Goal: Information Seeking & Learning: Find specific page/section

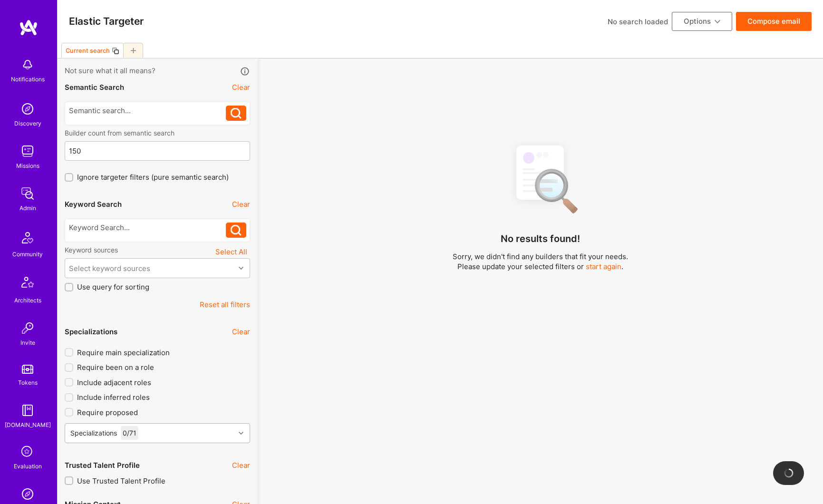
scroll to position [87, 0]
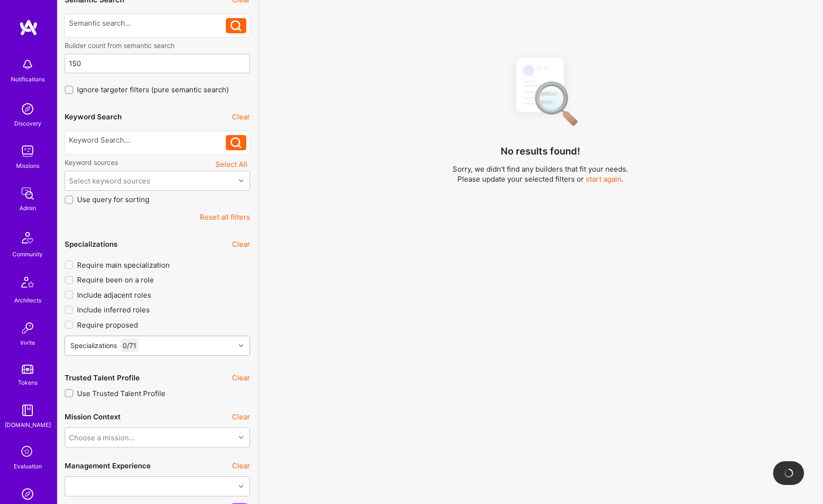
click at [153, 345] on div "Specializations 0 / 71" at bounding box center [150, 345] width 170 height 19
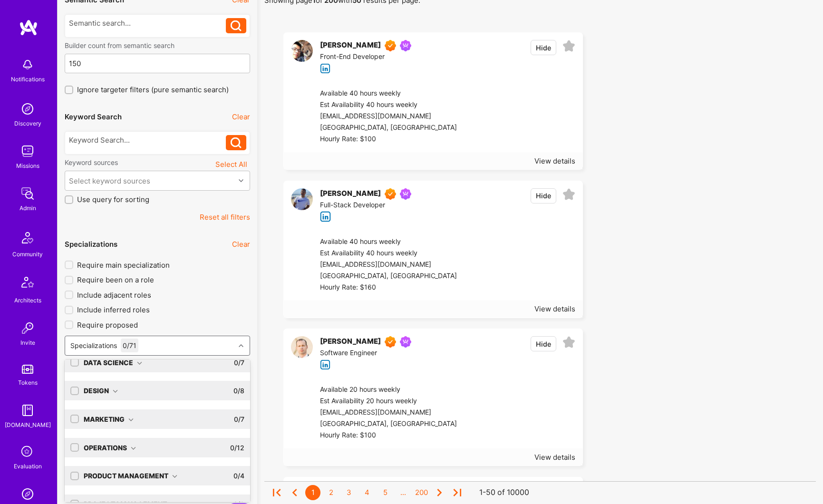
scroll to position [59, 0]
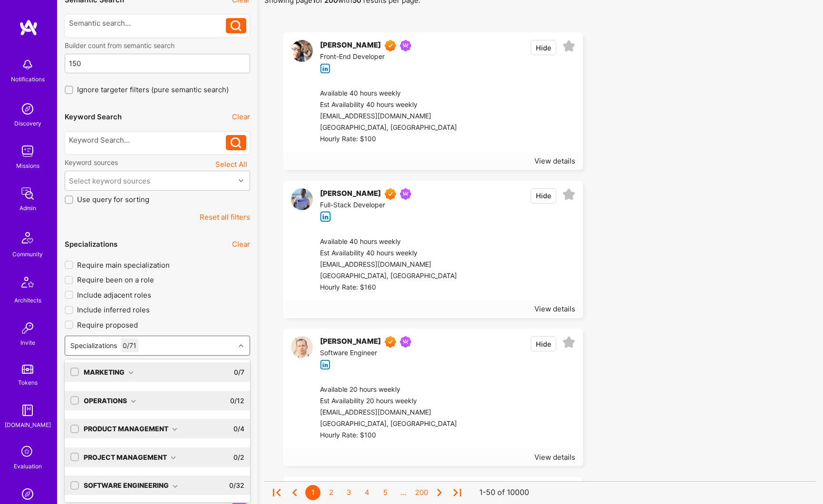
click at [120, 426] on div "Product Management" at bounding box center [131, 428] width 94 height 10
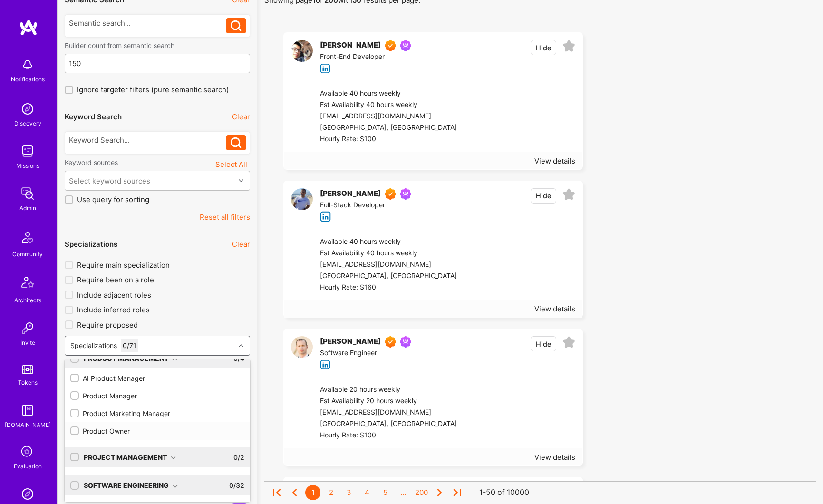
scroll to position [124, 0]
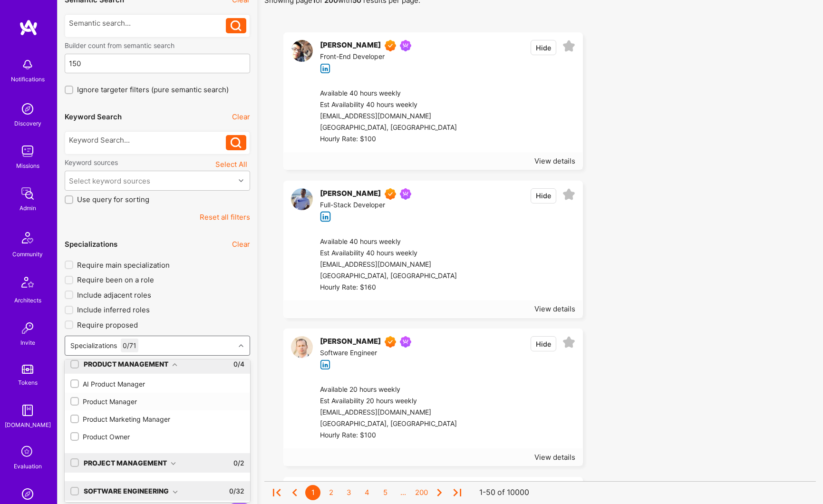
click at [77, 403] on input "checkbox" at bounding box center [75, 401] width 7 height 7
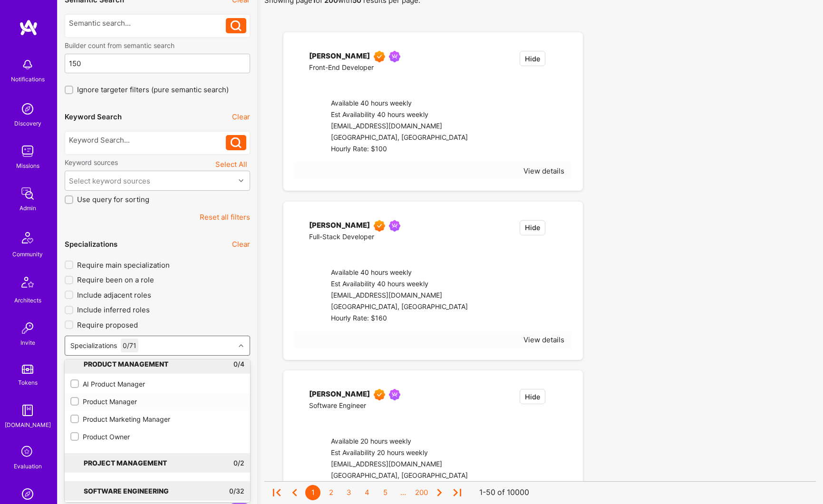
checkbox input "true"
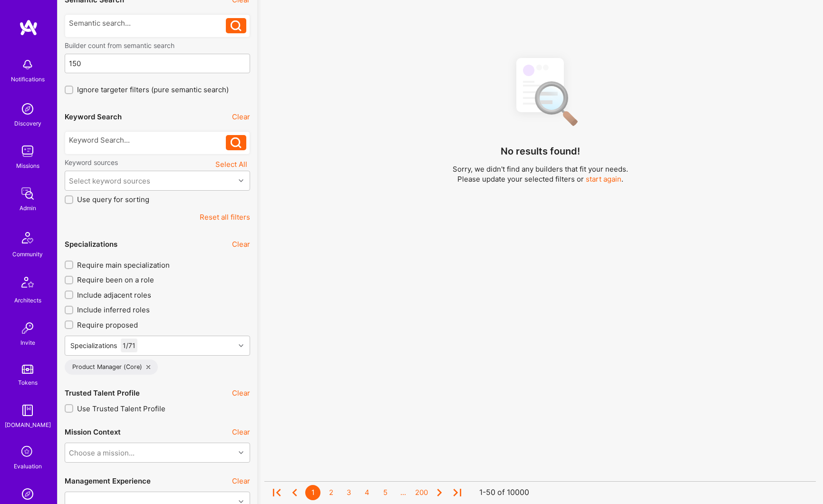
click at [70, 263] on input "Require main specialization" at bounding box center [70, 265] width 7 height 7
checkbox input "true"
click at [123, 142] on div at bounding box center [147, 140] width 157 height 10
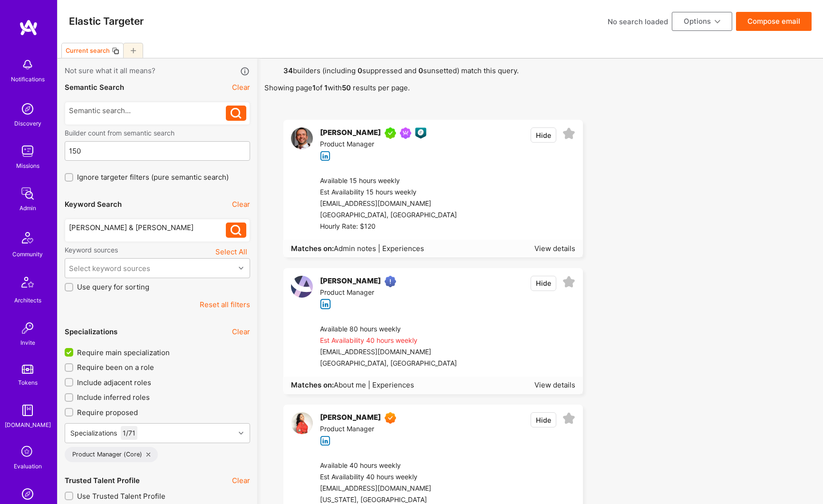
click at [233, 303] on button "Reset all filters" at bounding box center [225, 304] width 50 height 10
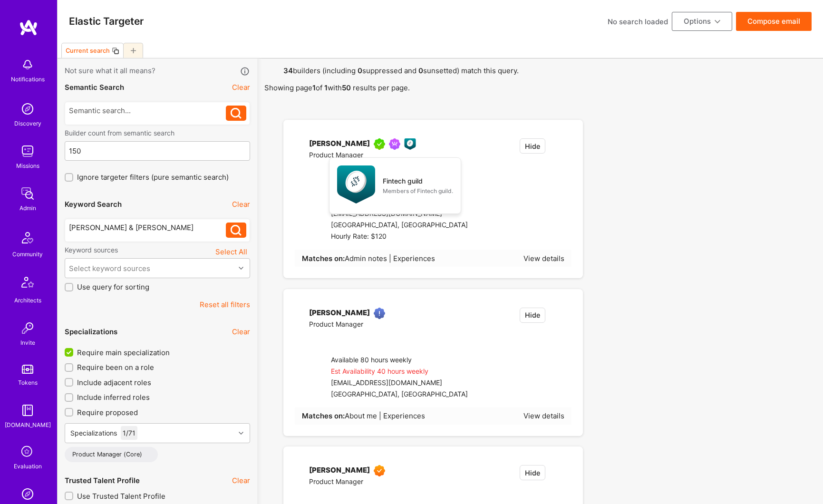
checkbox input "false"
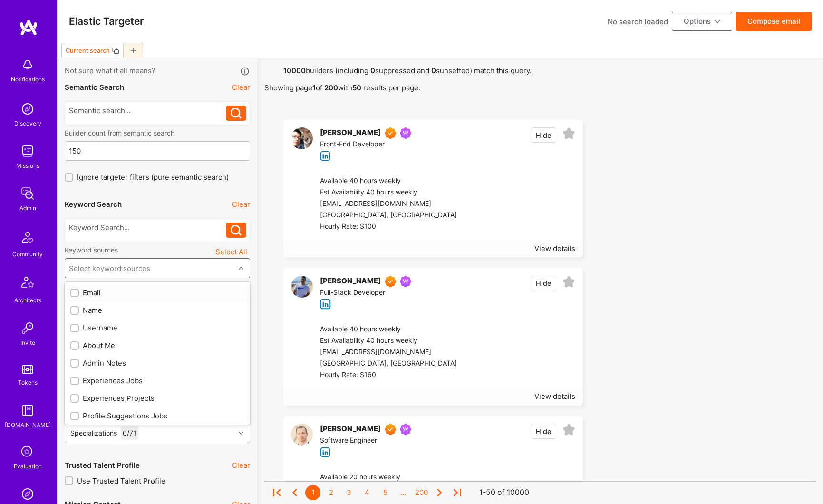
click at [140, 268] on div "Select keyword sources" at bounding box center [109, 268] width 81 height 10
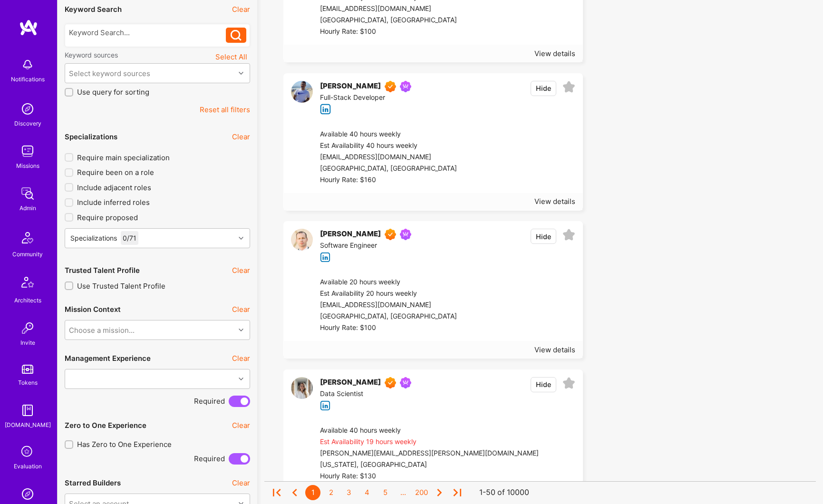
scroll to position [0, 0]
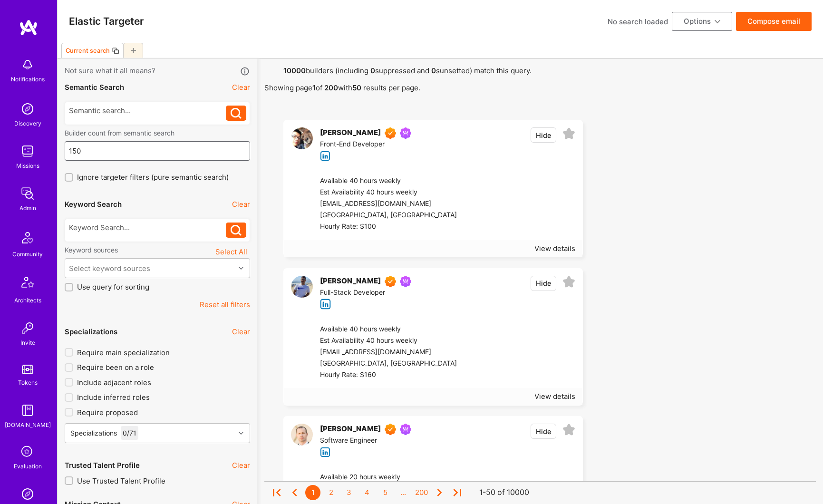
click at [104, 154] on input "150" at bounding box center [157, 151] width 177 height 24
click at [122, 154] on input "150" at bounding box center [157, 151] width 177 height 24
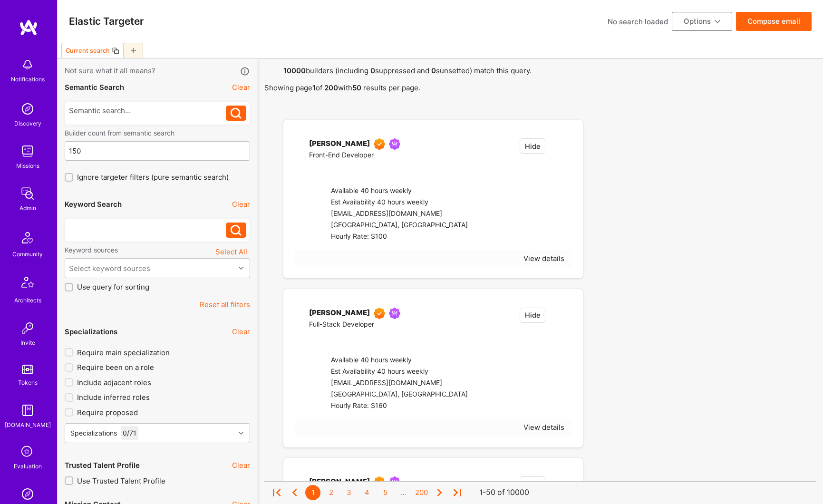
click at [134, 228] on div at bounding box center [147, 227] width 157 height 10
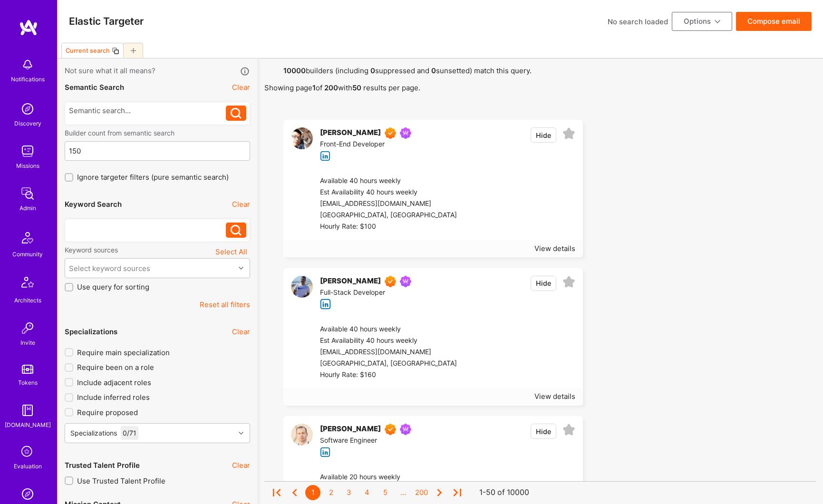
click at [96, 228] on div at bounding box center [147, 227] width 157 height 10
click at [242, 233] on button at bounding box center [236, 229] width 20 height 15
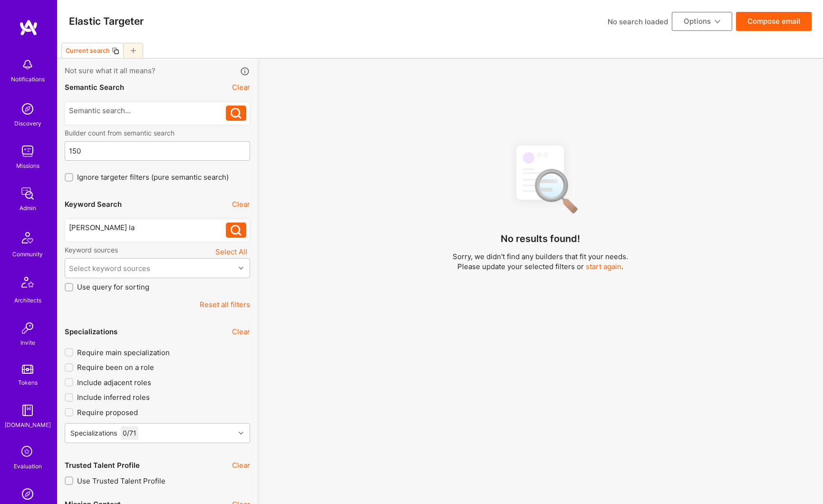
click at [142, 230] on div "[PERSON_NAME] la" at bounding box center [147, 227] width 157 height 10
click at [96, 353] on span "Require main specialization" at bounding box center [123, 352] width 93 height 10
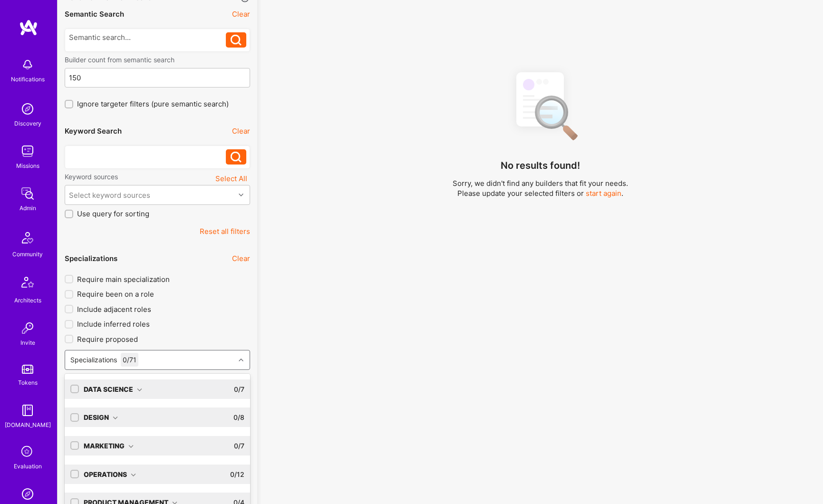
click at [84, 370] on div "option Product Manager, selected. option AI Researcher focused, 0 of 9. 72 resu…" at bounding box center [157, 360] width 185 height 20
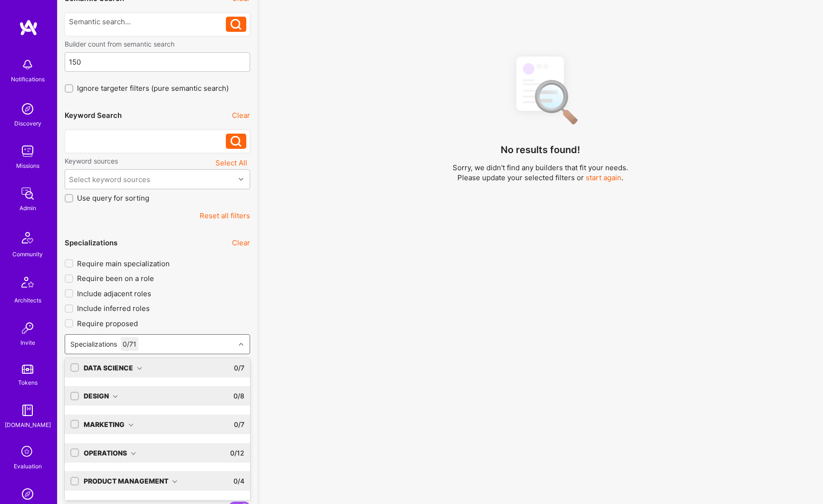
scroll to position [18, 0]
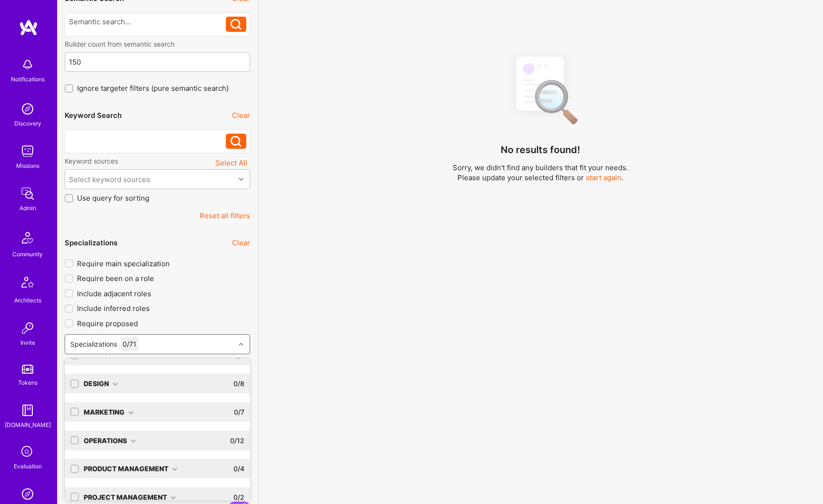
click at [123, 474] on div "Product Management 0 / 4" at bounding box center [161, 468] width 165 height 19
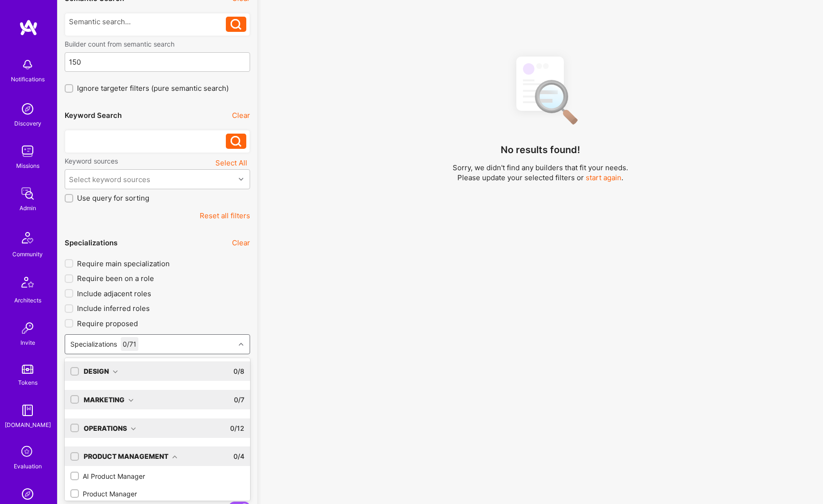
scroll to position [77, 0]
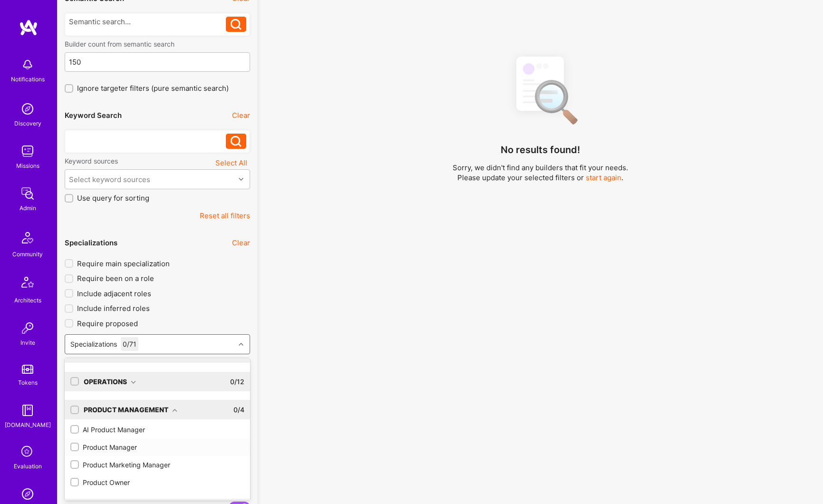
click at [82, 446] on div "Product Manager" at bounding box center [157, 447] width 174 height 10
checkbox input "true"
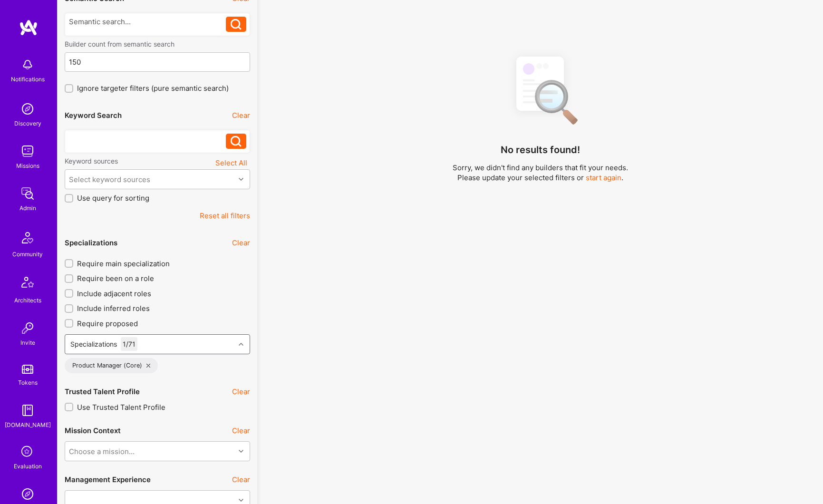
click at [119, 134] on div "[PERSON_NAME] la" at bounding box center [147, 139] width 157 height 10
click at [118, 138] on div "morjonathan la" at bounding box center [147, 139] width 157 height 10
click at [119, 136] on div "morjonathan la" at bounding box center [147, 139] width 157 height 10
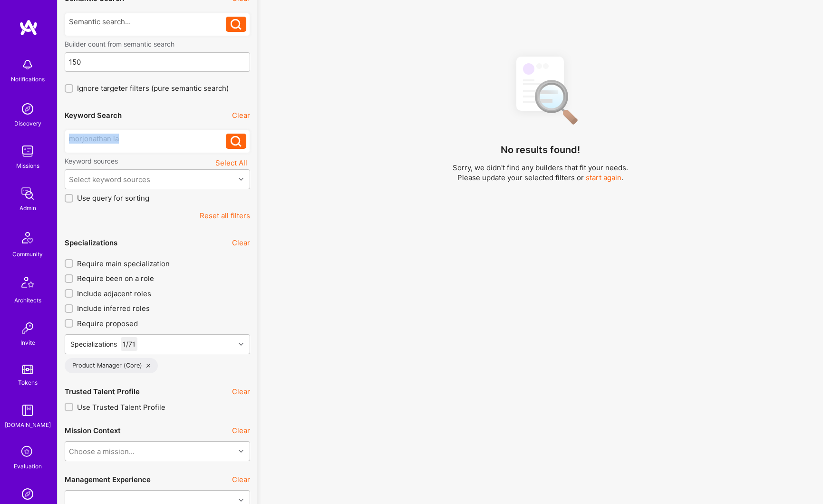
click at [119, 136] on div "morjonathan la" at bounding box center [147, 139] width 157 height 10
